Goal: Find specific page/section

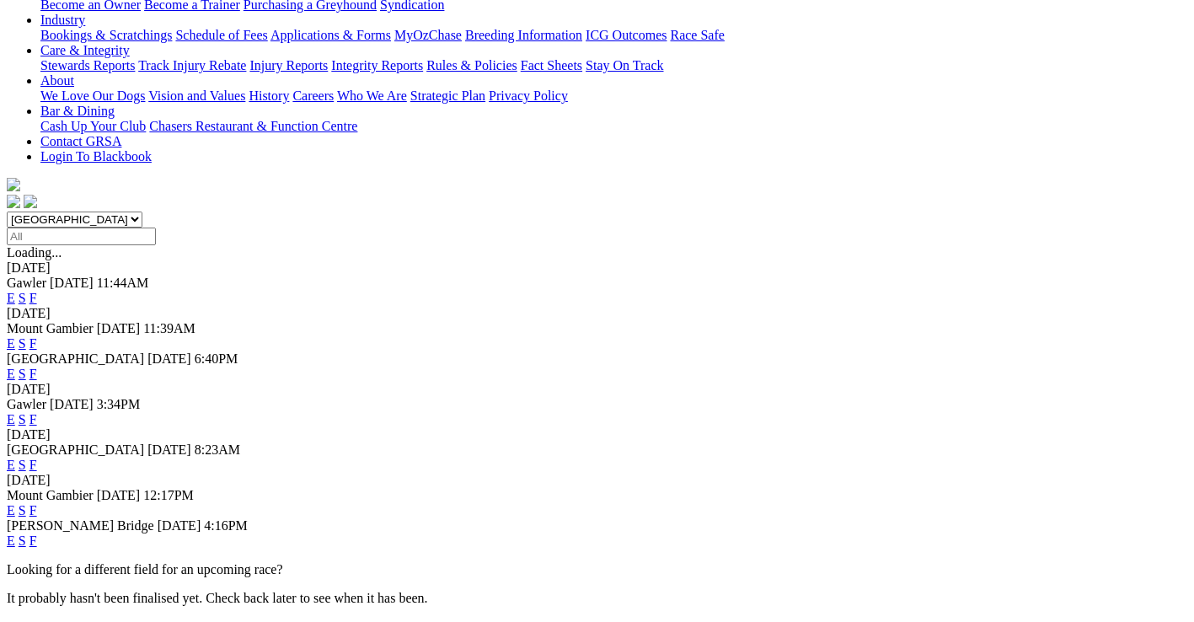
scroll to position [337, 0]
click at [37, 367] on link "F" at bounding box center [33, 374] width 8 height 14
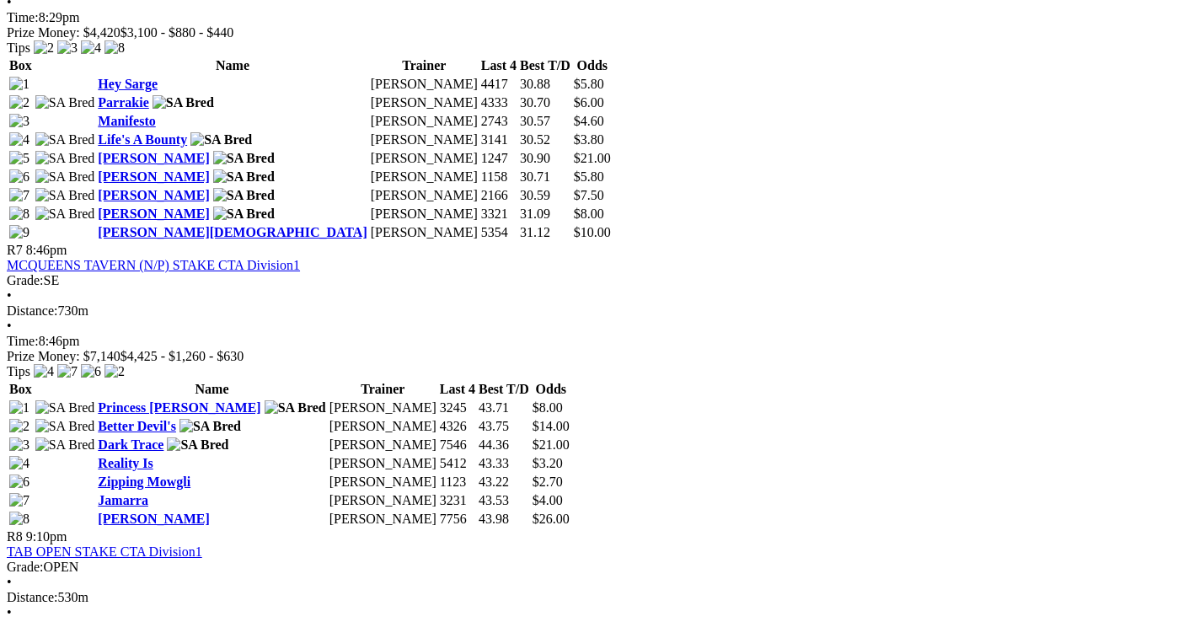
scroll to position [2527, 0]
